Goal: Information Seeking & Learning: Learn about a topic

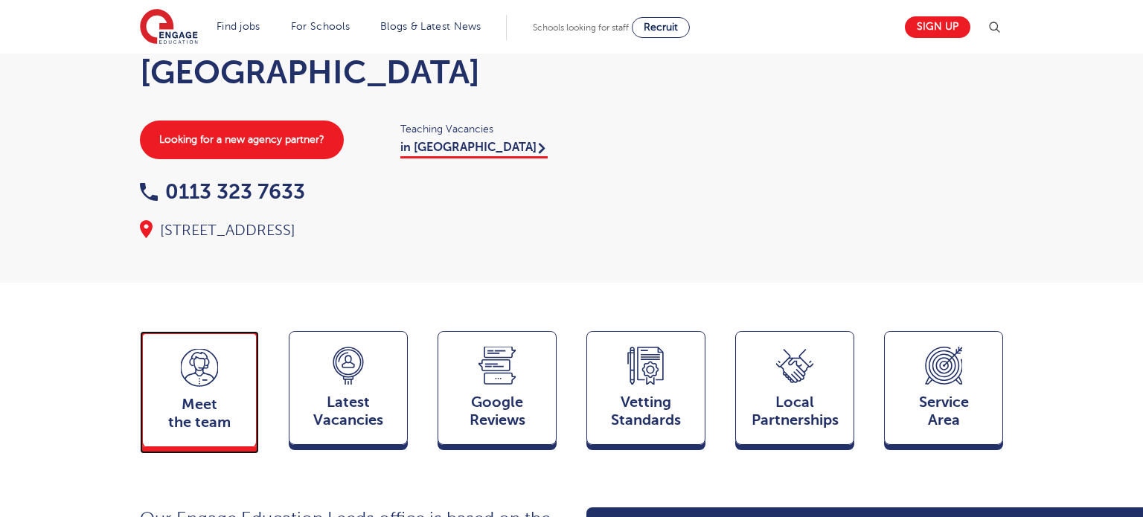
click at [150, 396] on span "Meet the team" at bounding box center [199, 414] width 98 height 36
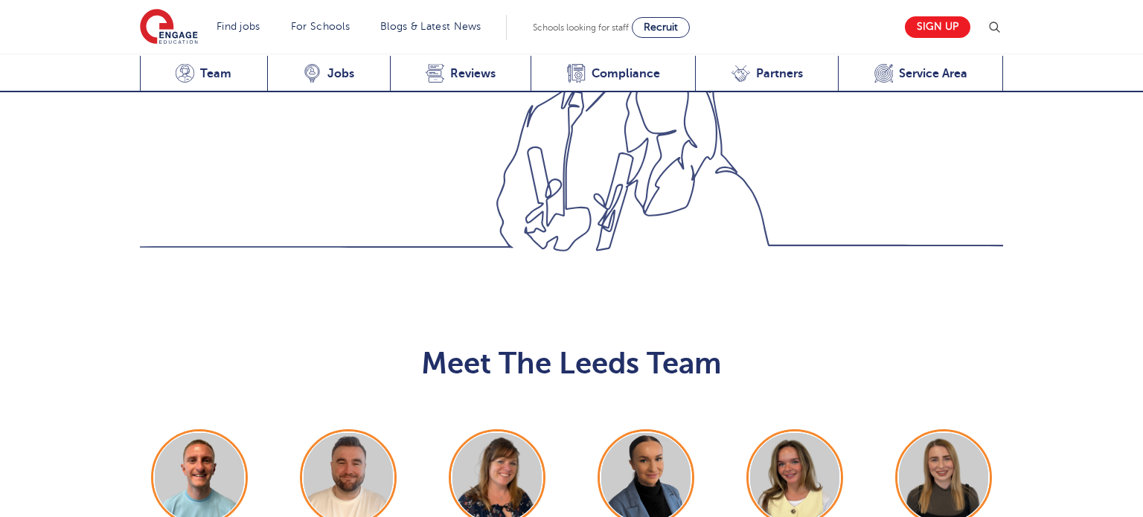
scroll to position [1625, 0]
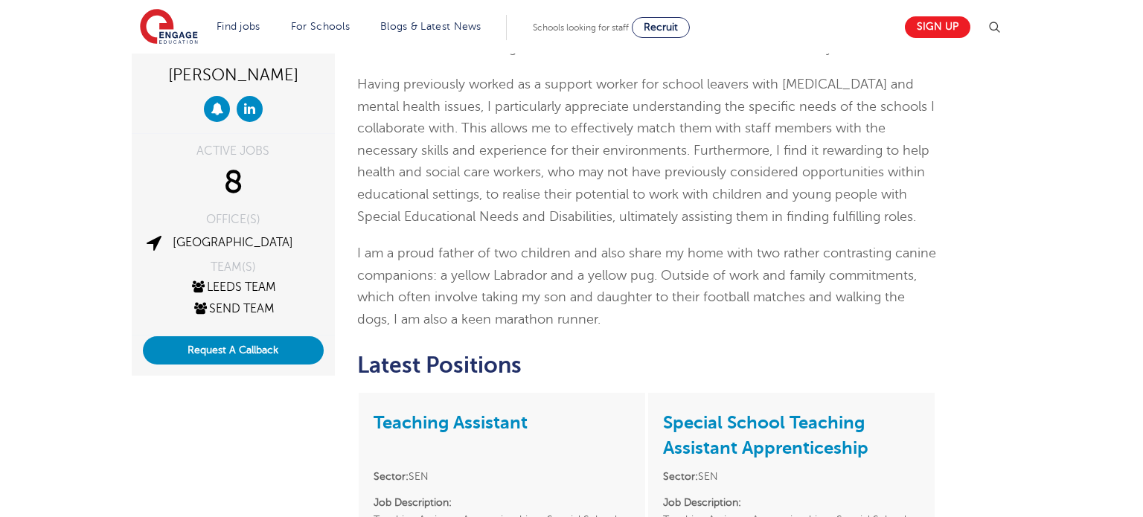
scroll to position [421, 0]
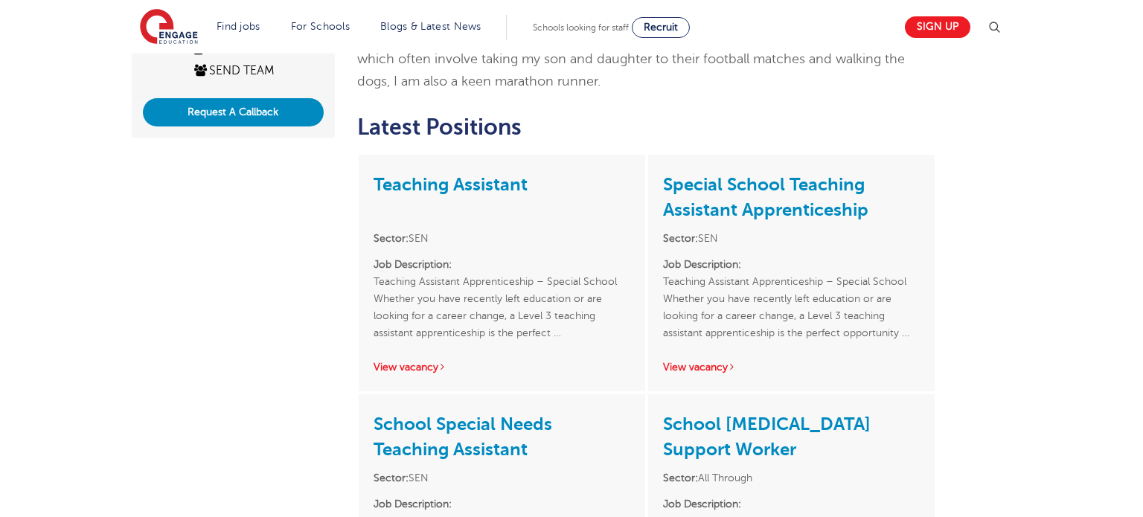
click at [249, 377] on div "Liam Ffrench ACTIVE JOBS 8 OFFICE(S) Leeds TEAM(S) Leeds Team SEND Team Request…" at bounding box center [572, 492] width 903 height 1491
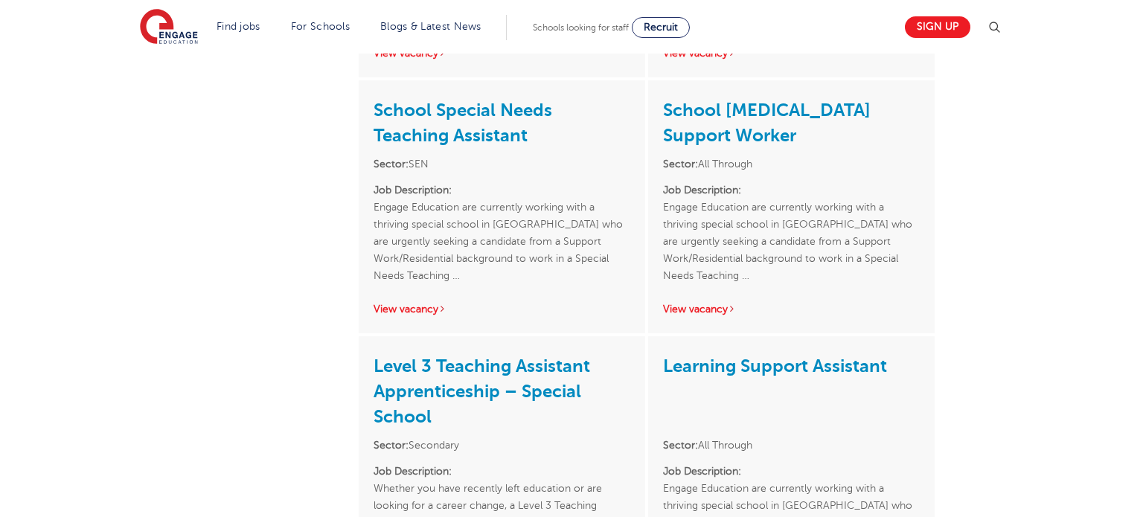
scroll to position [1095, 0]
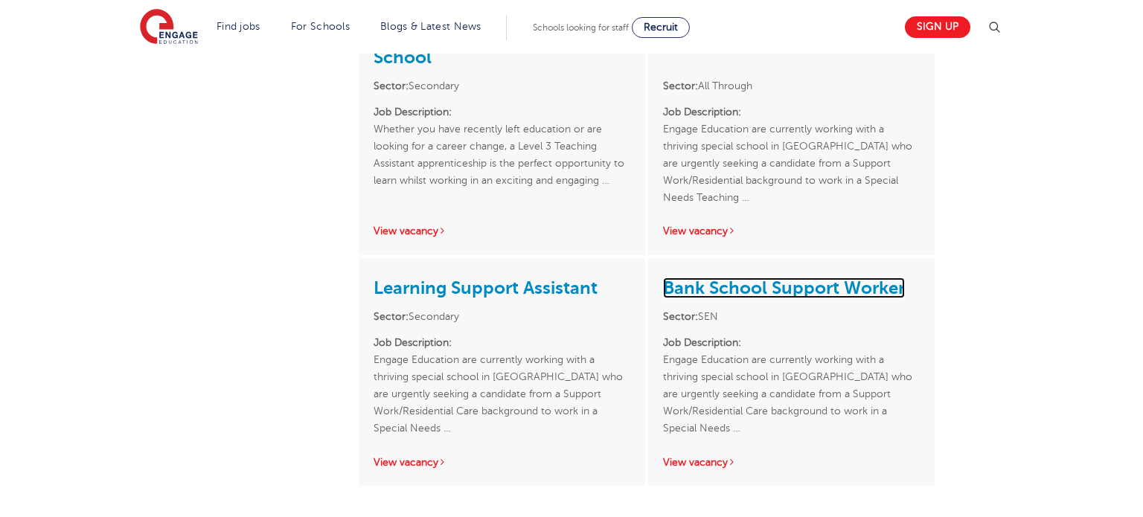
click at [744, 287] on link "Bank School Support Worker" at bounding box center [784, 288] width 242 height 21
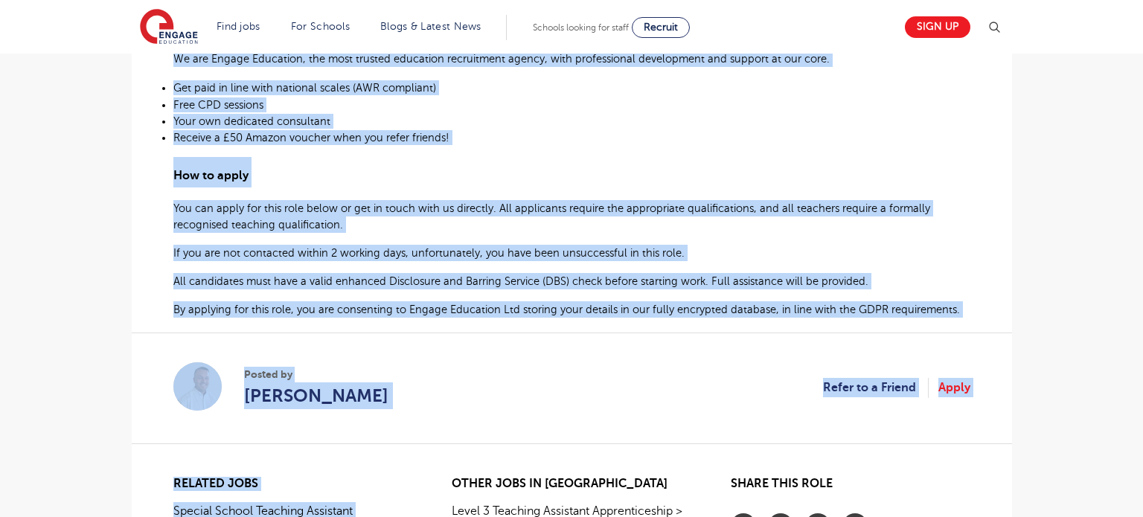
scroll to position [865, 0]
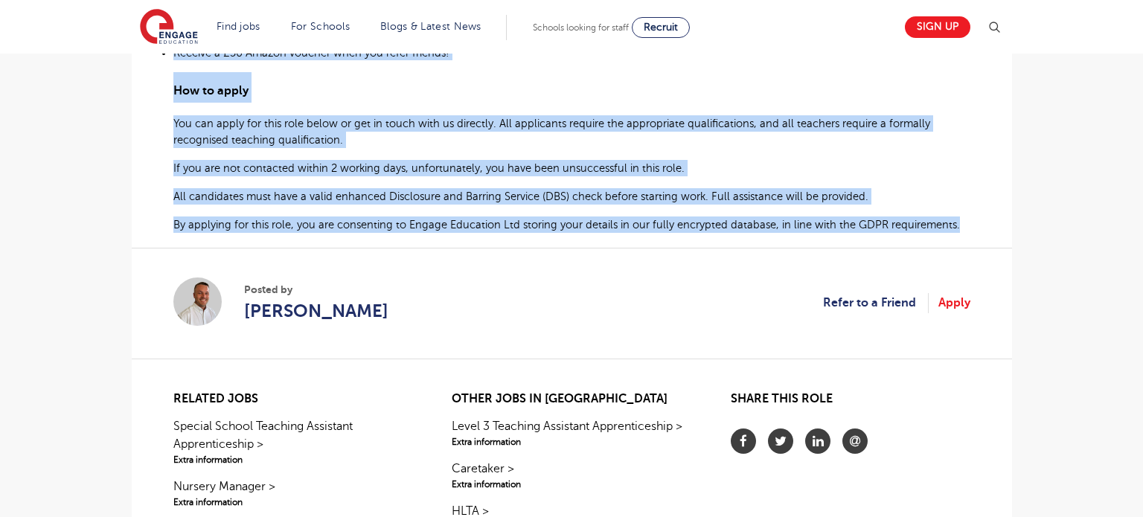
drag, startPoint x: 175, startPoint y: 229, endPoint x: 963, endPoint y: 218, distance: 788.2
copy div "Loremi Dolorsita con adipiscin elitsed doei t incididu utlabor etdolo ma Aliqua…"
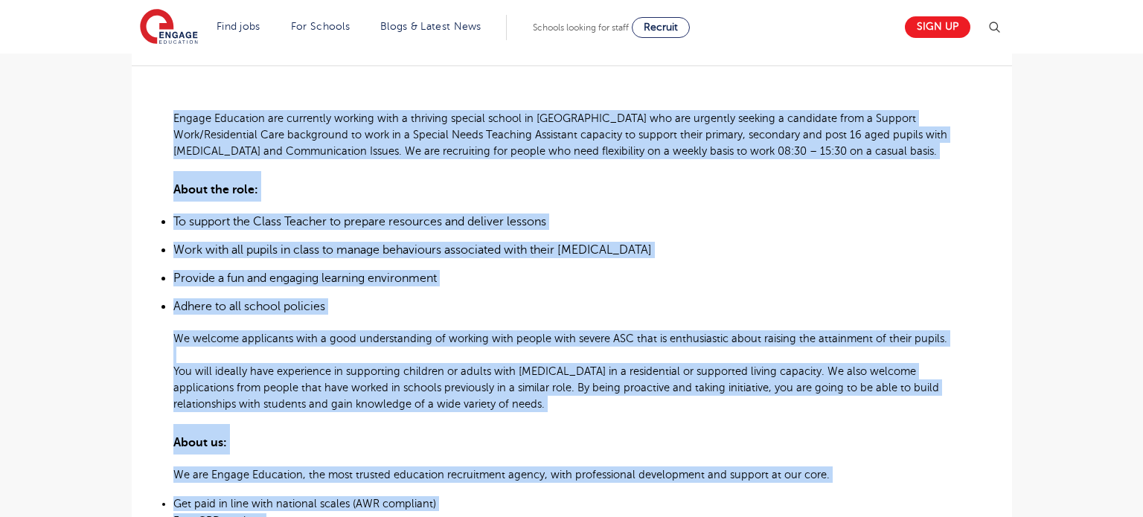
scroll to position [0, 0]
